Goal: Find specific page/section: Find specific page/section

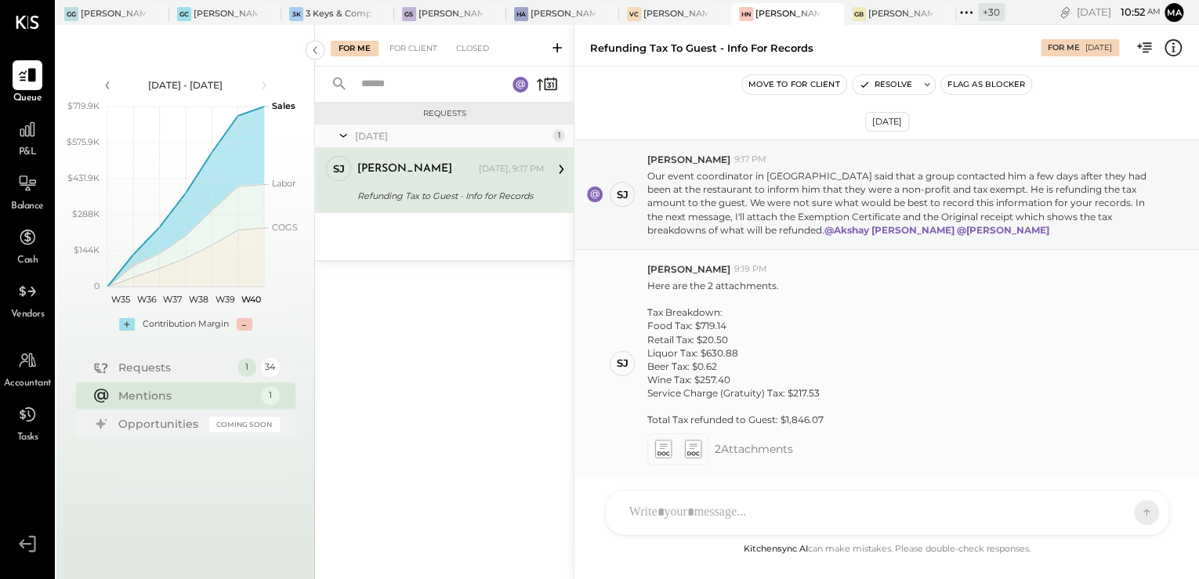
click at [662, 444] on icon at bounding box center [663, 446] width 8 height 5
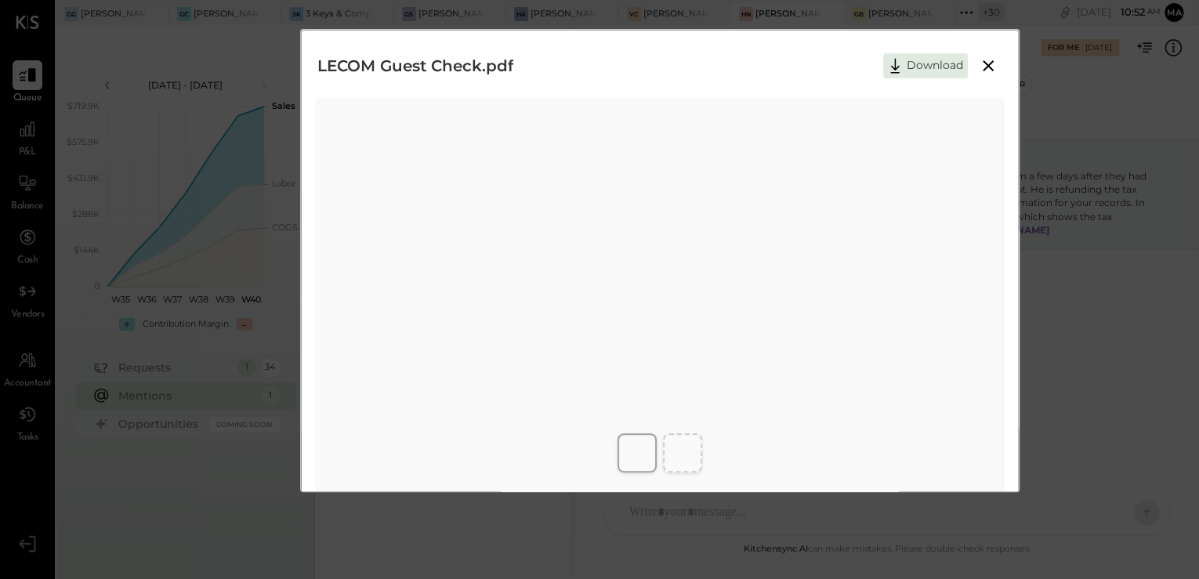
click at [984, 60] on icon at bounding box center [988, 65] width 19 height 19
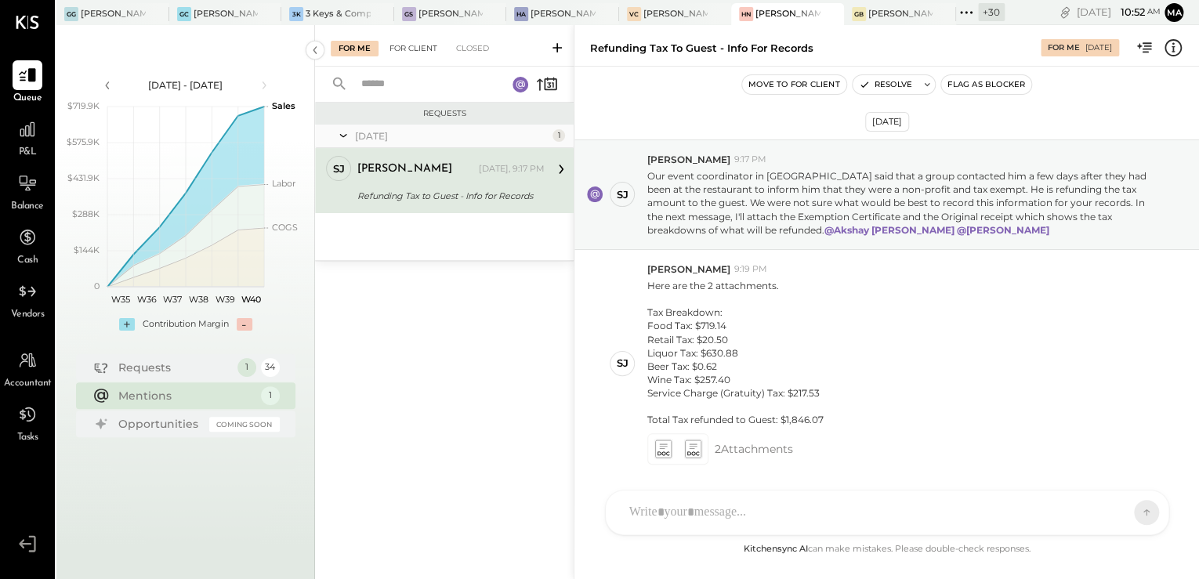
click at [406, 56] on div "For Client" at bounding box center [413, 49] width 63 height 16
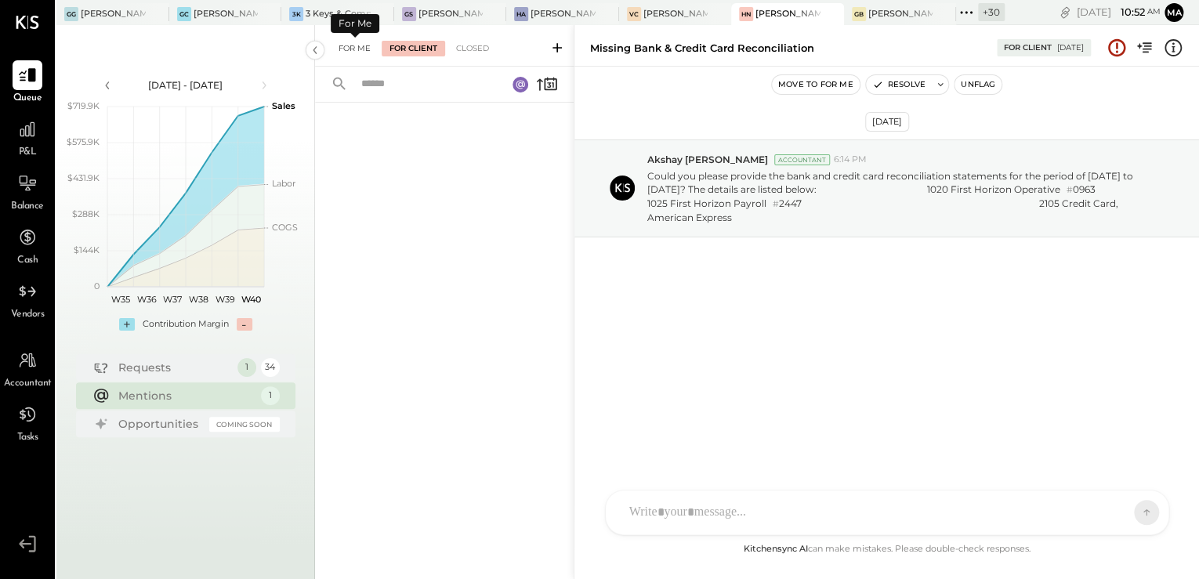
click at [364, 48] on div "For Me" at bounding box center [355, 49] width 48 height 16
